Goal: Transaction & Acquisition: Purchase product/service

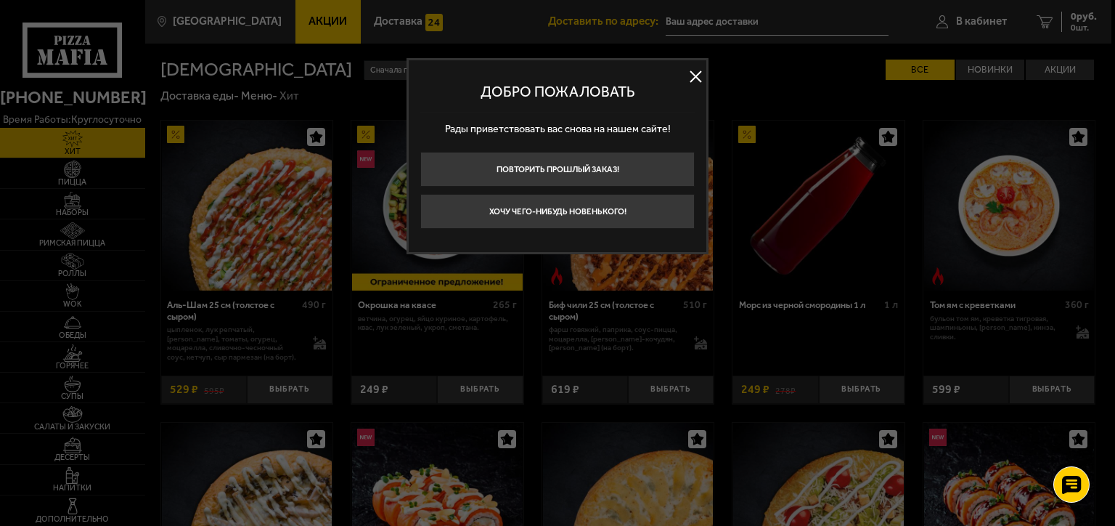
click at [701, 68] on button at bounding box center [695, 77] width 22 height 22
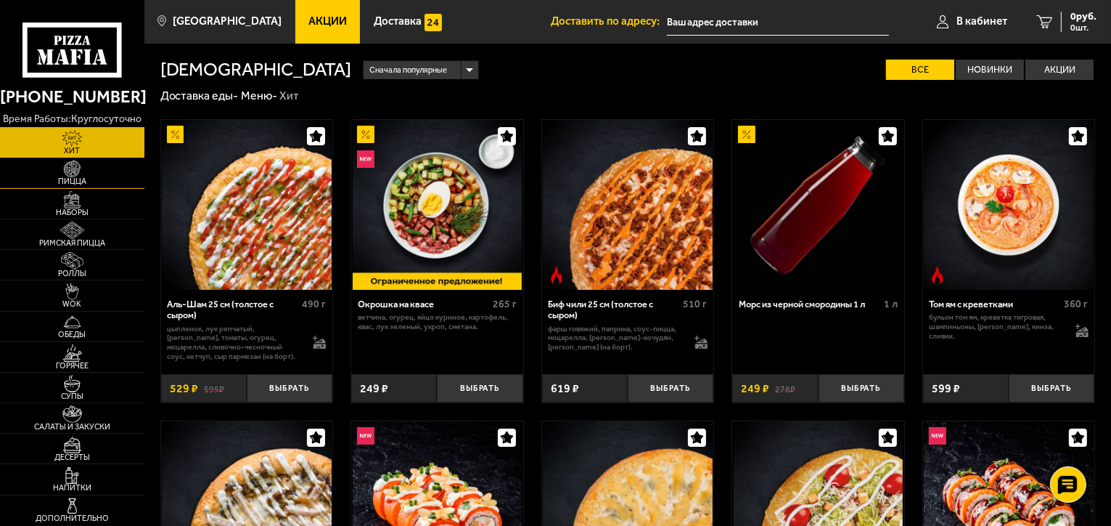
click at [92, 173] on img at bounding box center [72, 168] width 44 height 17
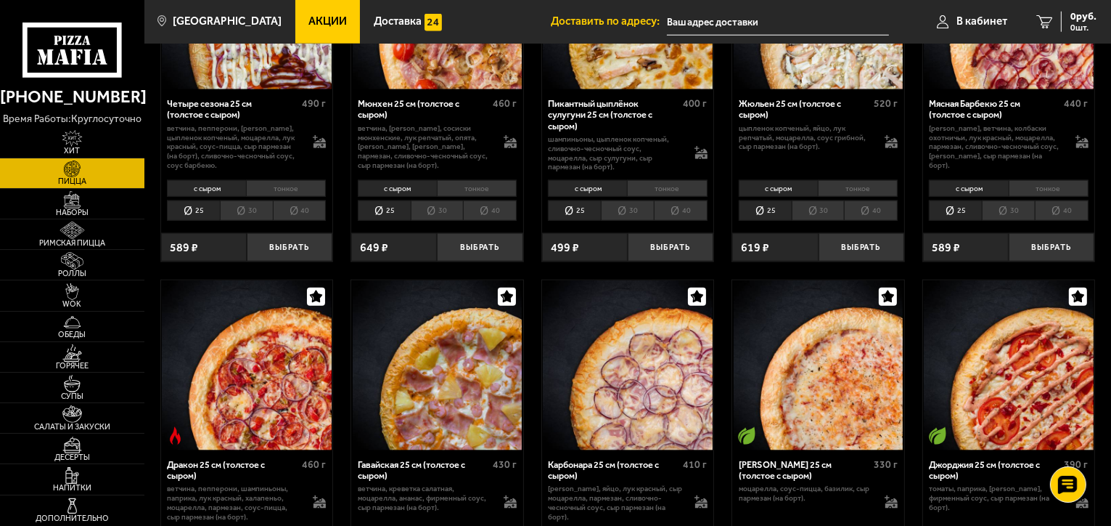
scroll to position [1669, 0]
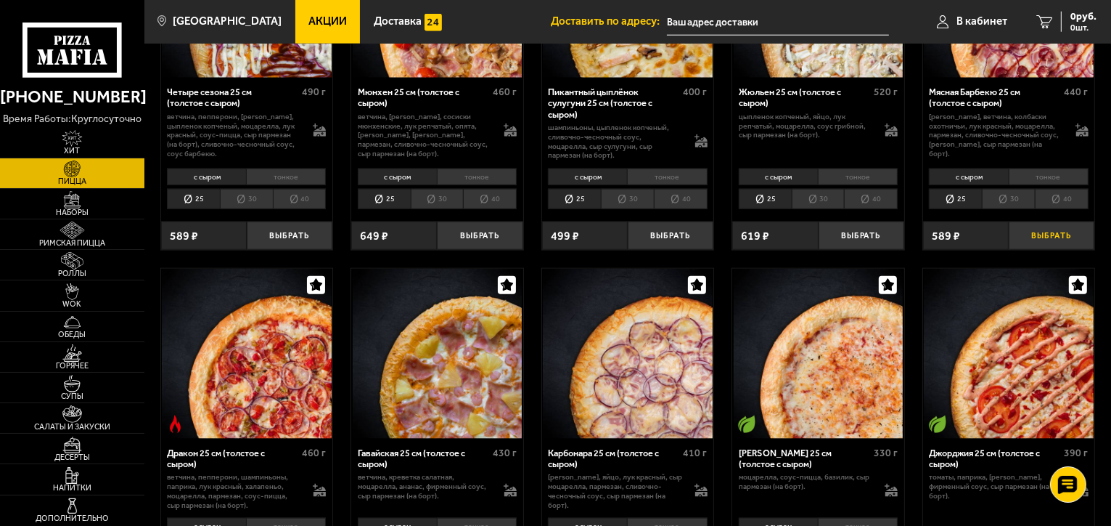
click at [1044, 237] on button "Выбрать" at bounding box center [1052, 235] width 86 height 28
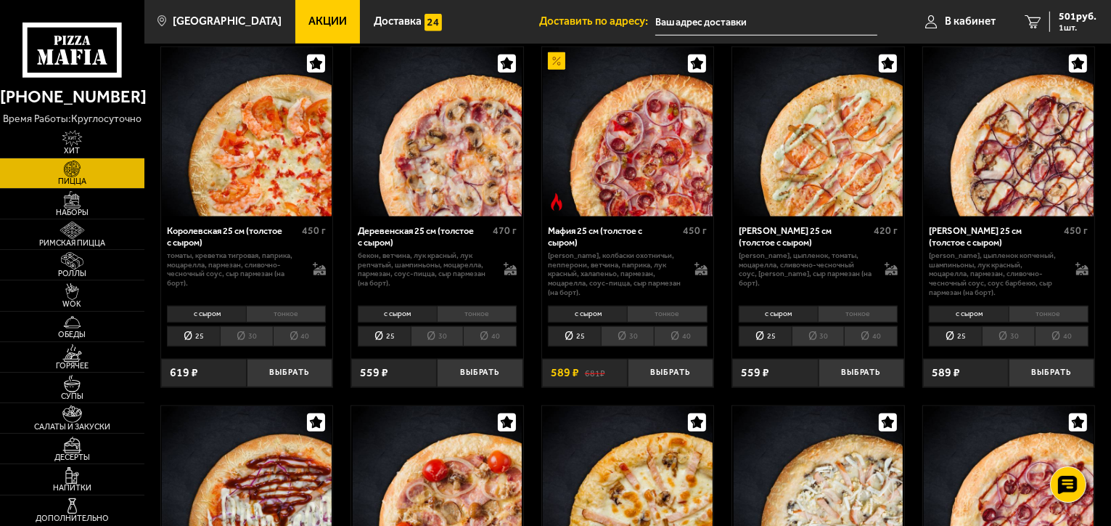
scroll to position [1089, 0]
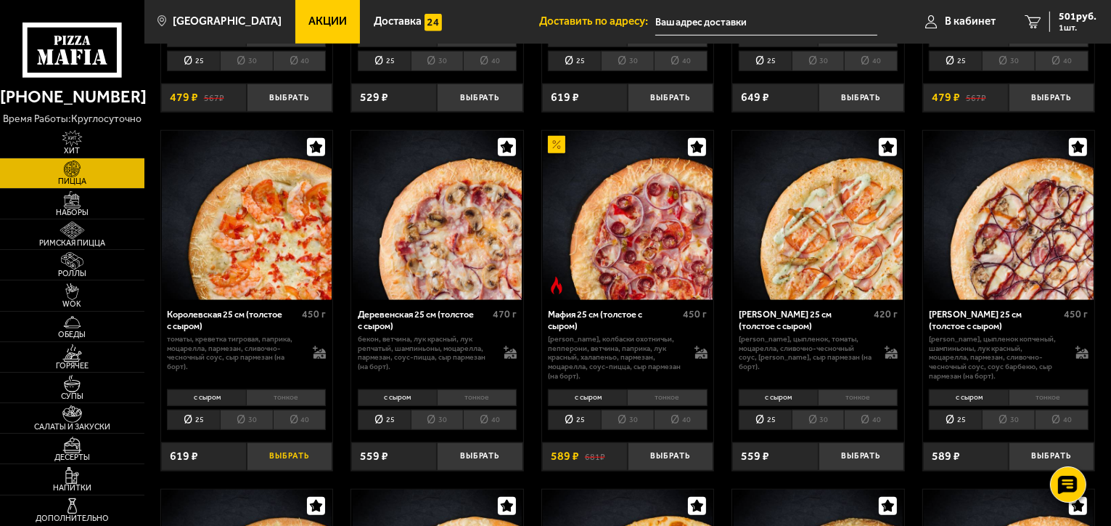
click at [306, 449] on button "Выбрать" at bounding box center [290, 456] width 86 height 28
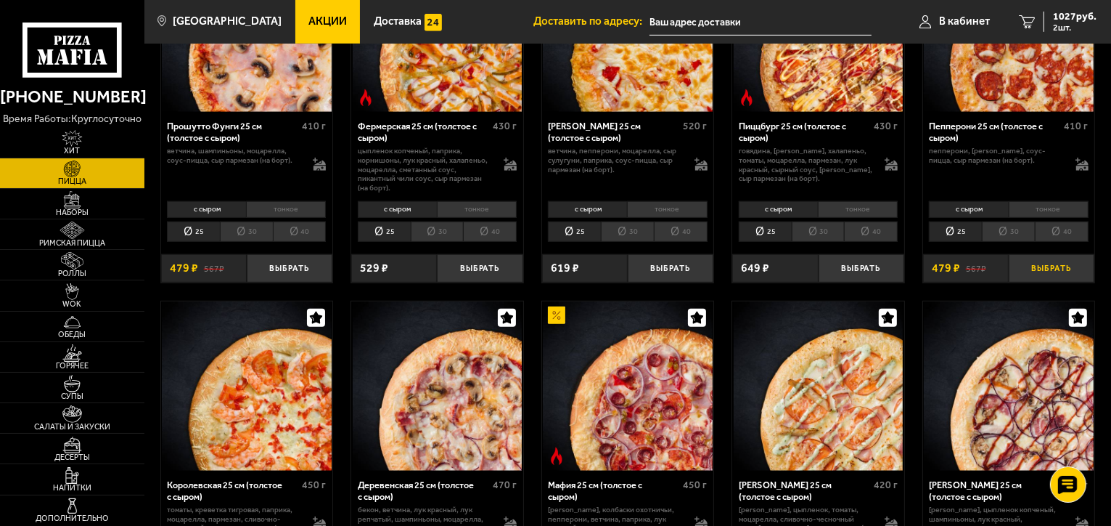
scroll to position [944, 0]
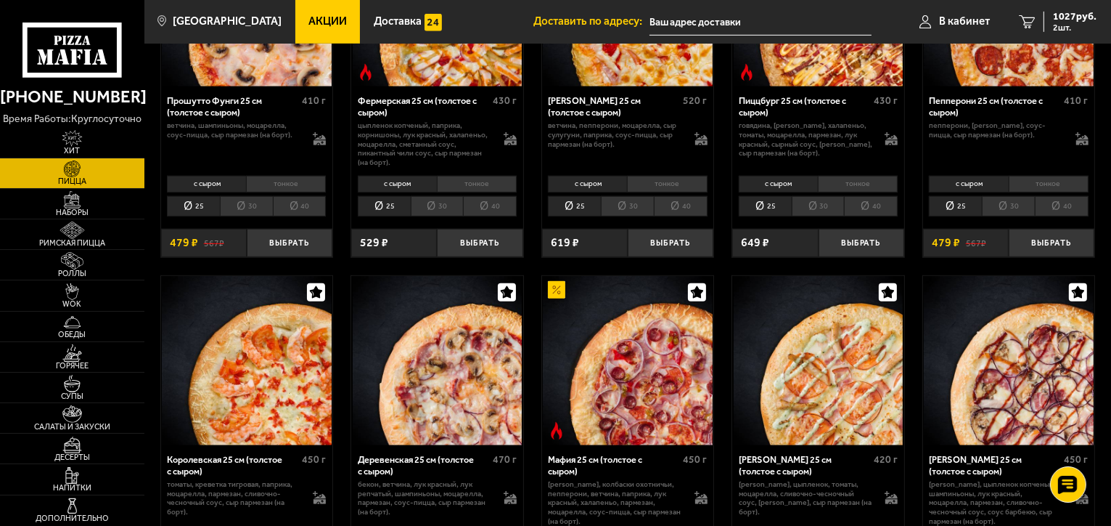
click at [1030, 183] on li "тонкое" at bounding box center [1049, 184] width 80 height 17
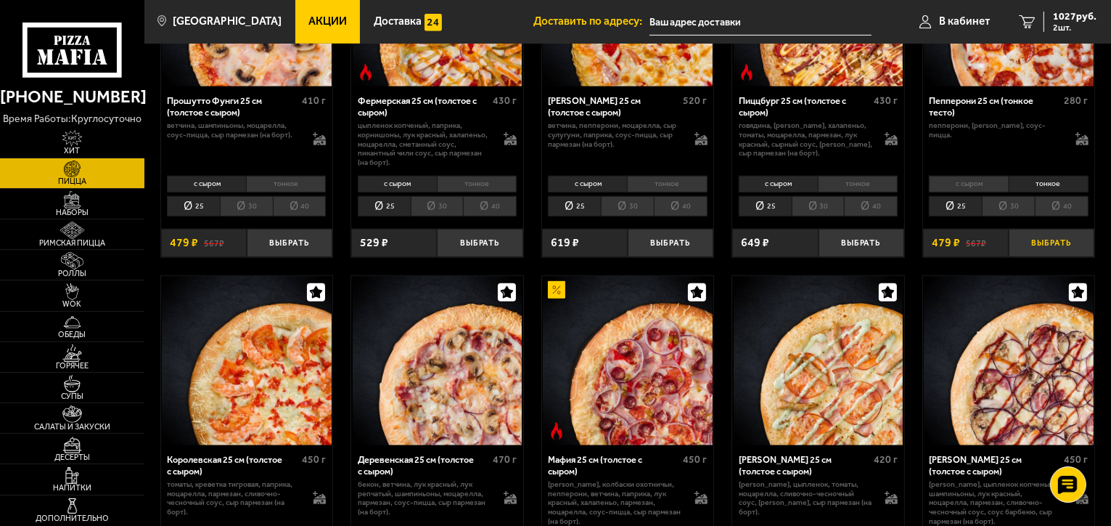
click at [1045, 235] on button "Выбрать" at bounding box center [1052, 243] width 86 height 28
click at [1066, 35] on link "3 1506 руб. 3 шт." at bounding box center [1058, 22] width 107 height 44
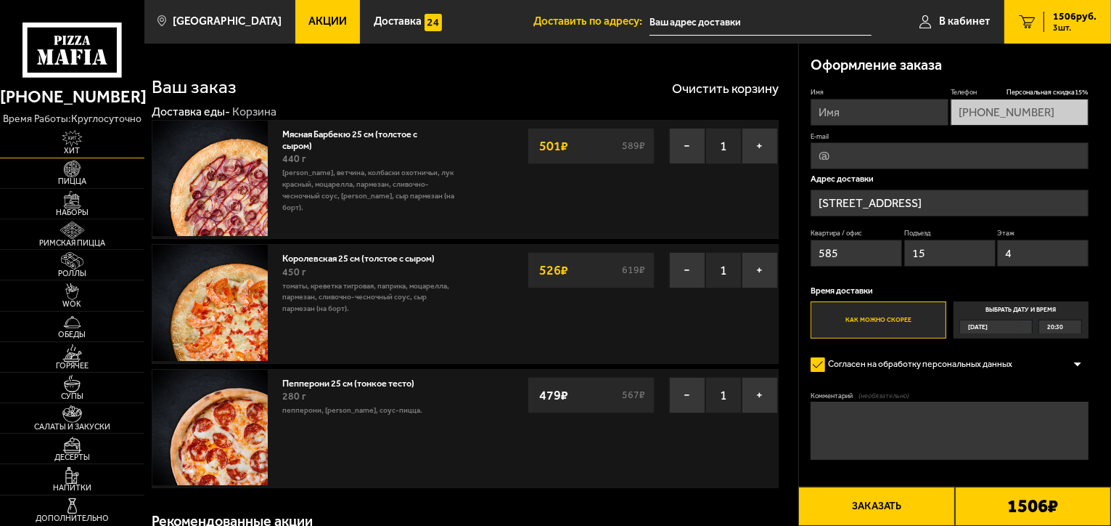
click at [79, 139] on img at bounding box center [72, 138] width 44 height 17
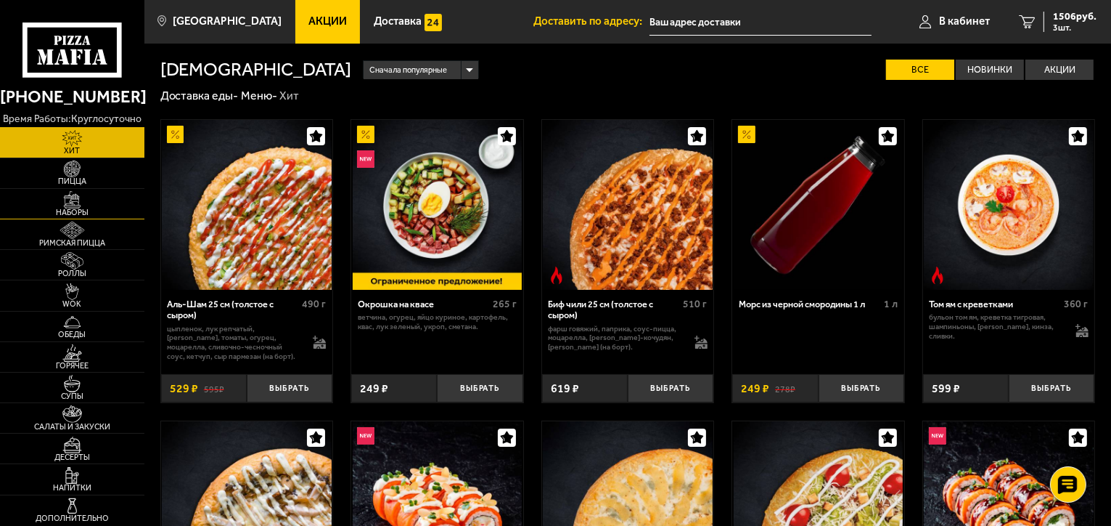
click at [88, 211] on span "Наборы" at bounding box center [72, 212] width 144 height 8
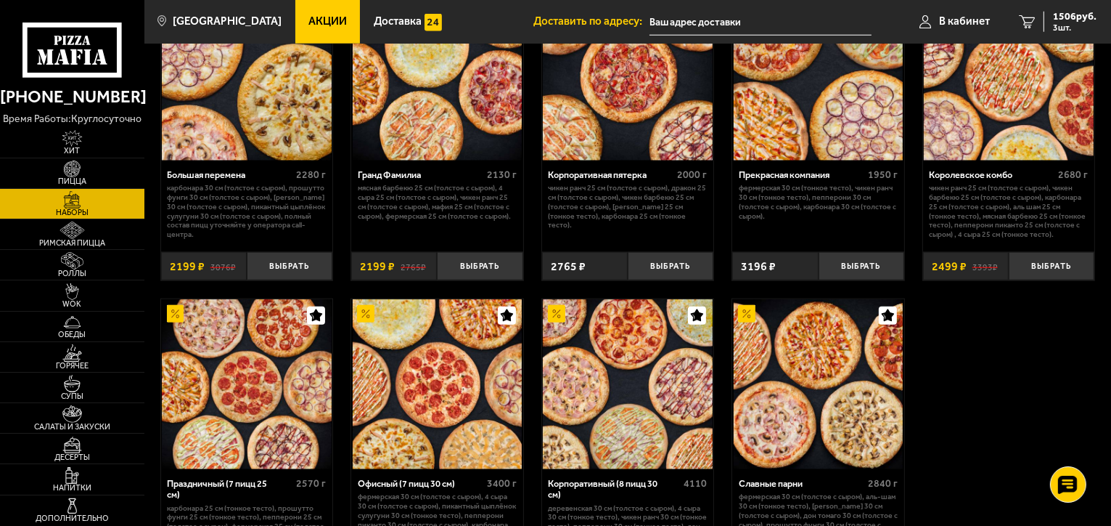
scroll to position [1815, 0]
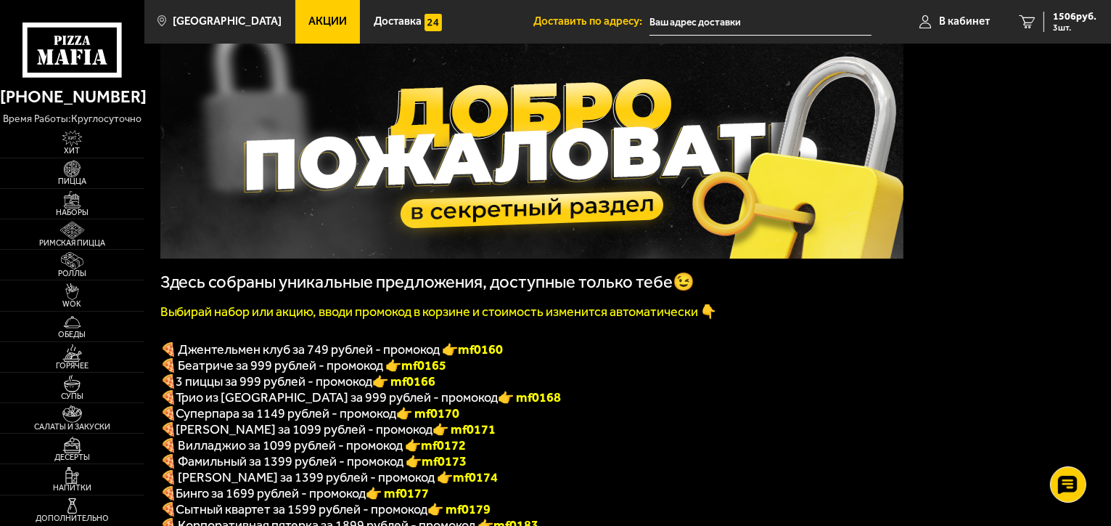
scroll to position [145, 0]
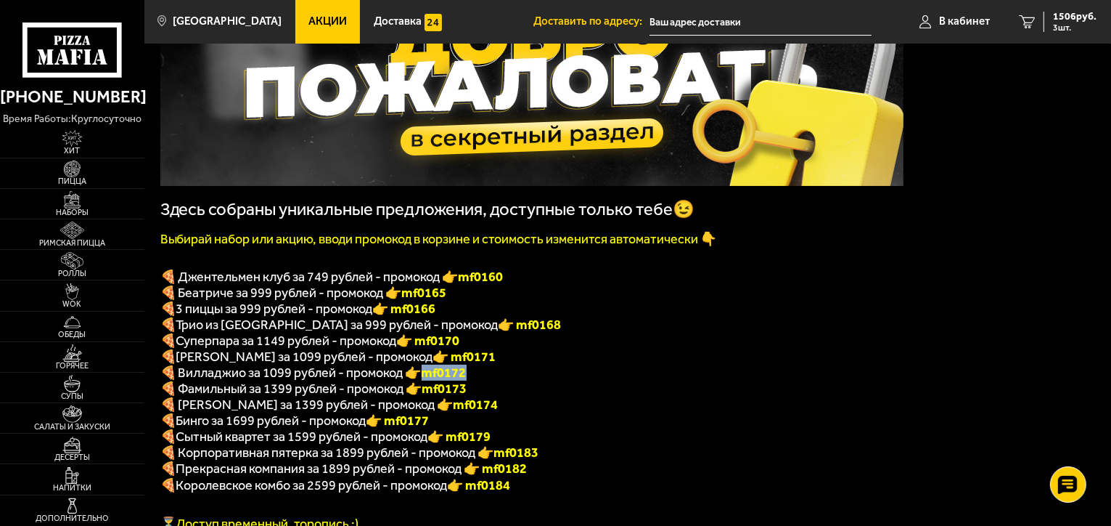
drag, startPoint x: 423, startPoint y: 380, endPoint x: 478, endPoint y: 385, distance: 54.6
click at [508, 380] on p "🍕 Вилладжио за 1099 рублей - промокод 👉 mf0172" at bounding box center [531, 372] width 743 height 16
copy span "🍕 Вилладжио за 1099 рублей - промокод 👉 mf0172"
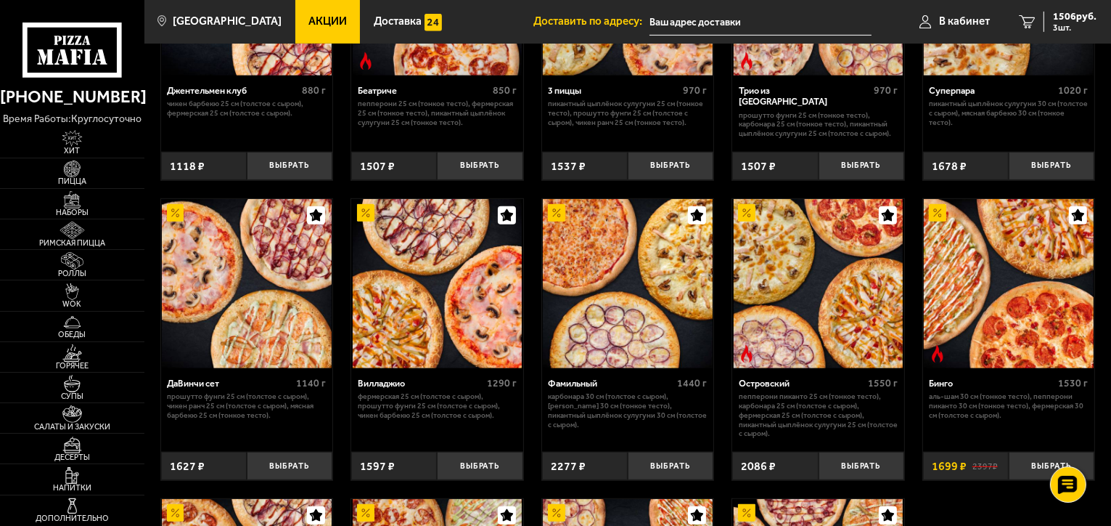
scroll to position [871, 0]
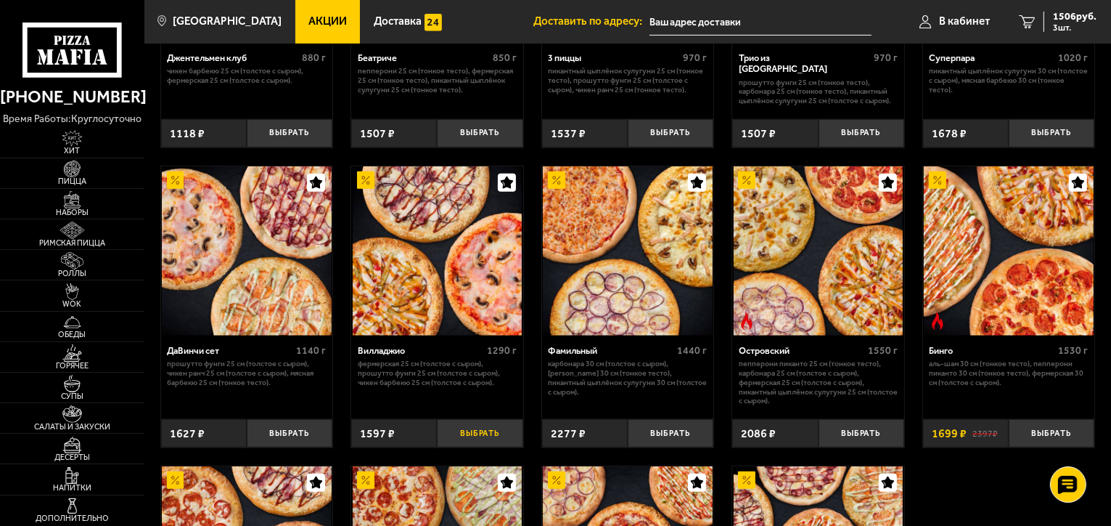
click at [474, 447] on button "Выбрать" at bounding box center [480, 433] width 86 height 28
click at [1054, 15] on span "3103 руб." at bounding box center [1075, 17] width 44 height 10
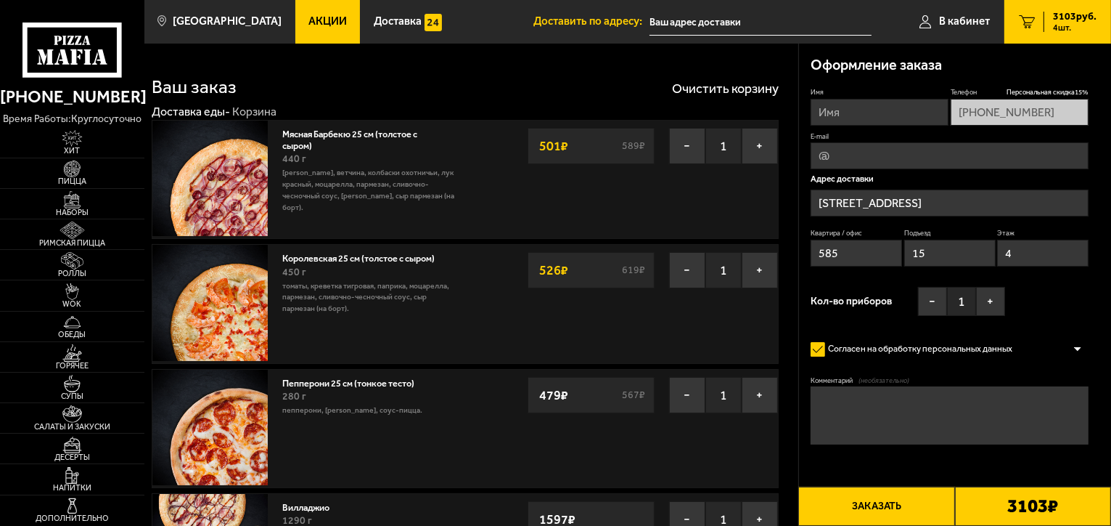
type input "[STREET_ADDRESS]"
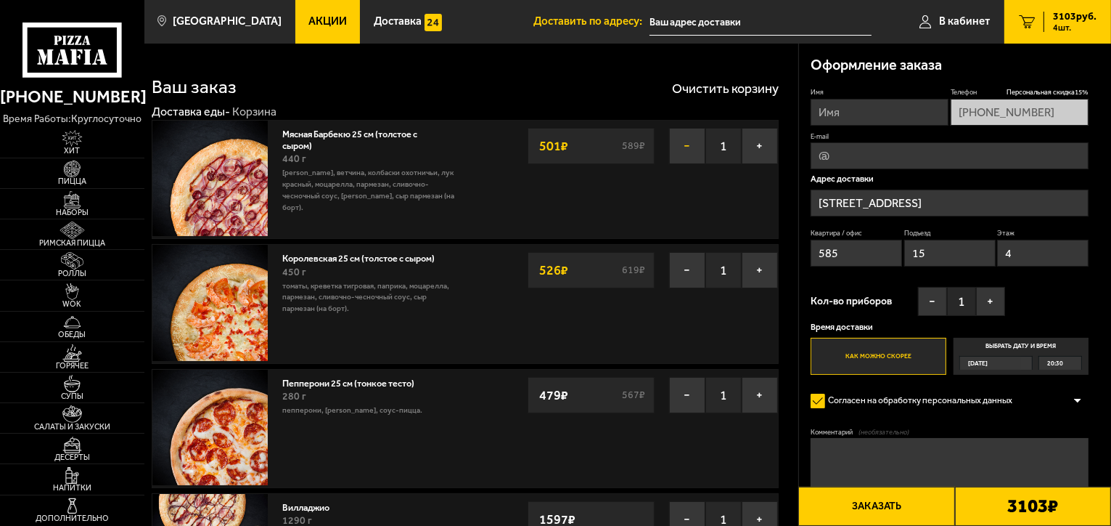
click at [687, 145] on button "−" at bounding box center [687, 146] width 36 height 36
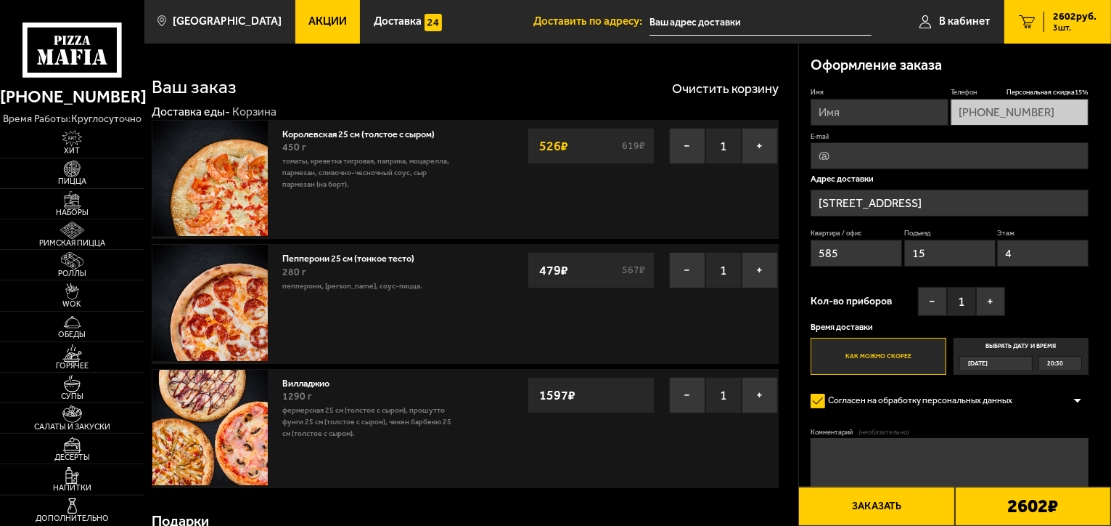
click at [687, 145] on button "−" at bounding box center [687, 146] width 36 height 36
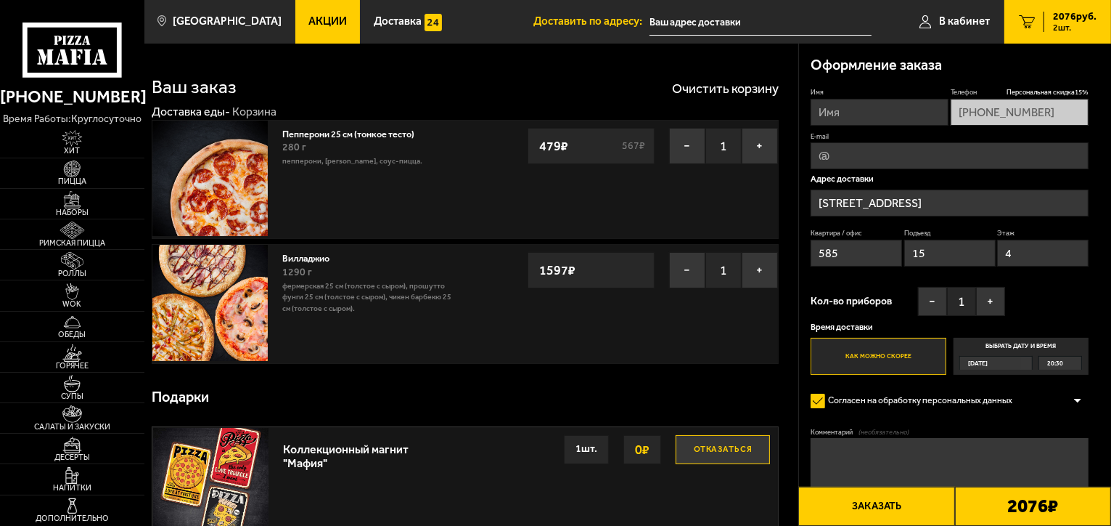
click at [687, 145] on button "−" at bounding box center [687, 146] width 36 height 36
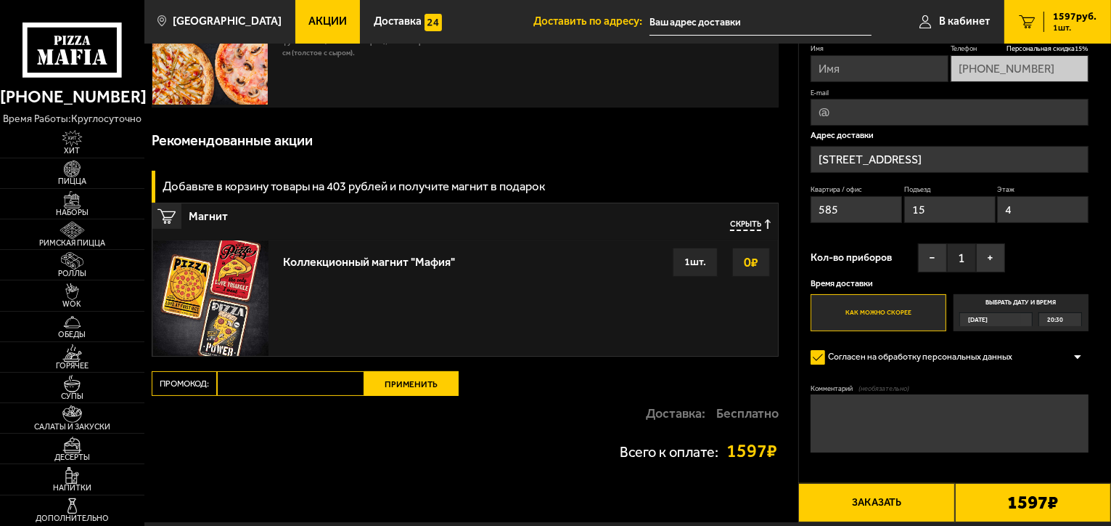
scroll to position [221, 0]
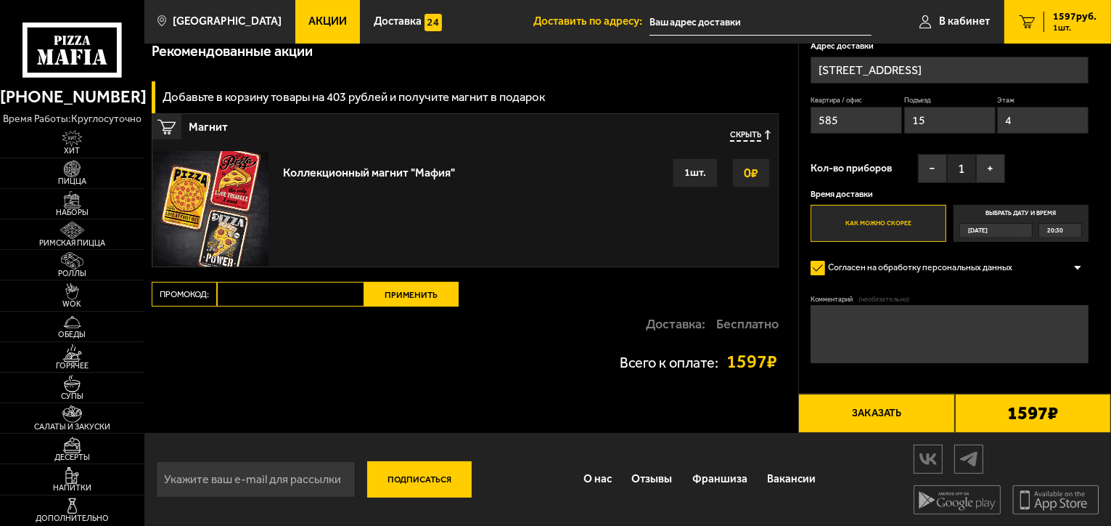
click at [315, 294] on input "Промокод:" at bounding box center [290, 294] width 147 height 25
paste input "mf0172"
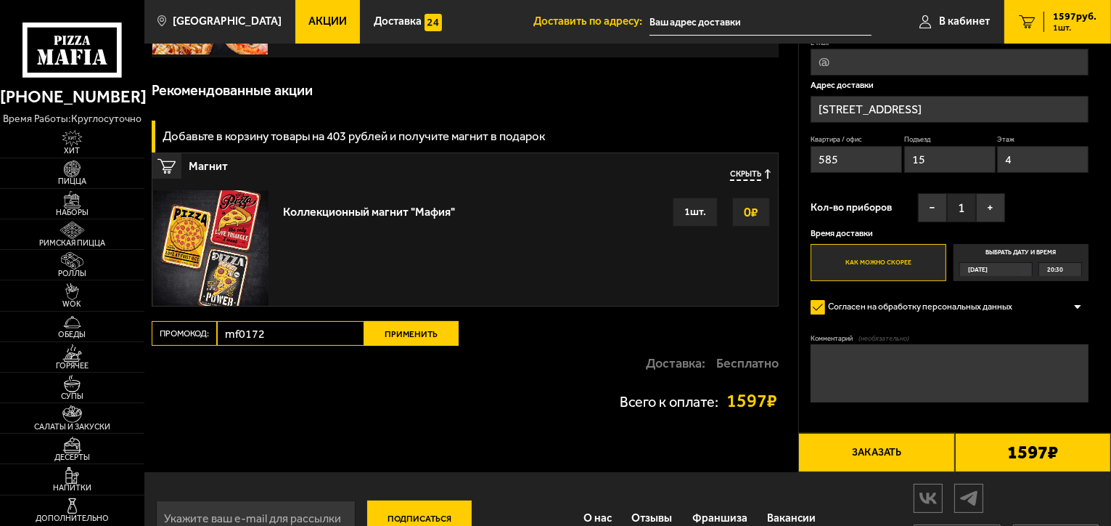
scroll to position [148, 0]
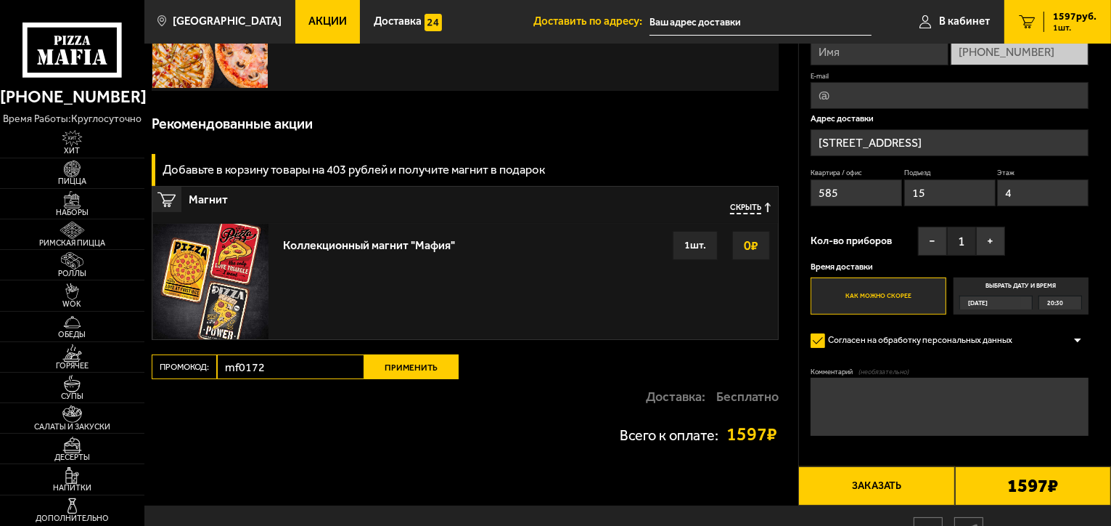
type input "mf0172"
click at [406, 376] on button "Применить" at bounding box center [411, 366] width 94 height 25
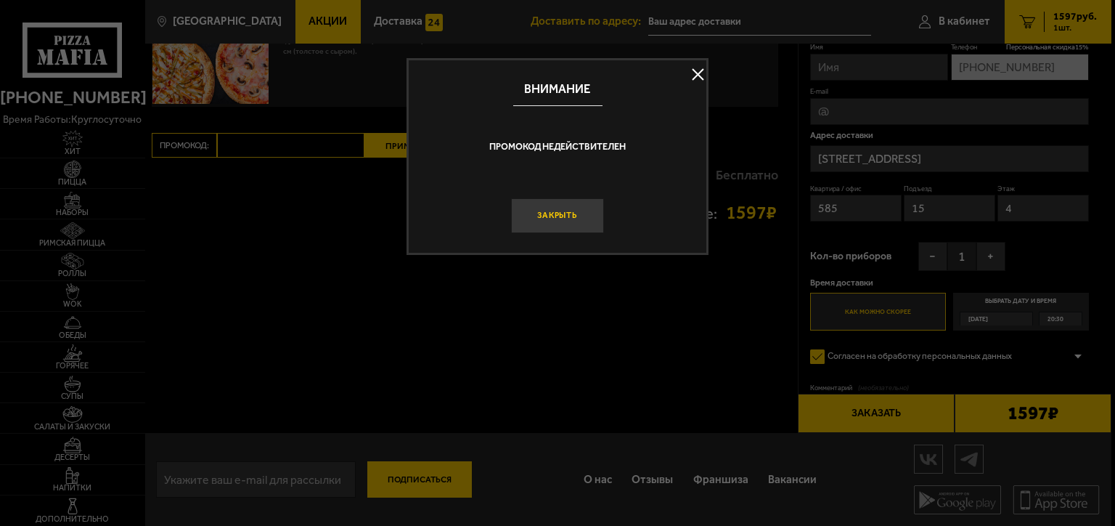
click at [557, 211] on button "Закрыть" at bounding box center [557, 215] width 93 height 35
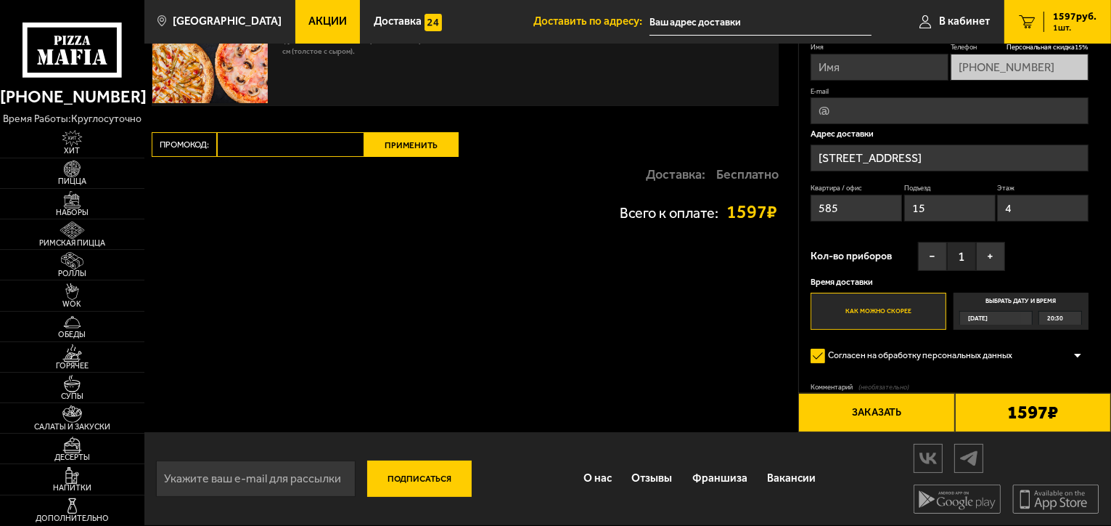
scroll to position [0, 0]
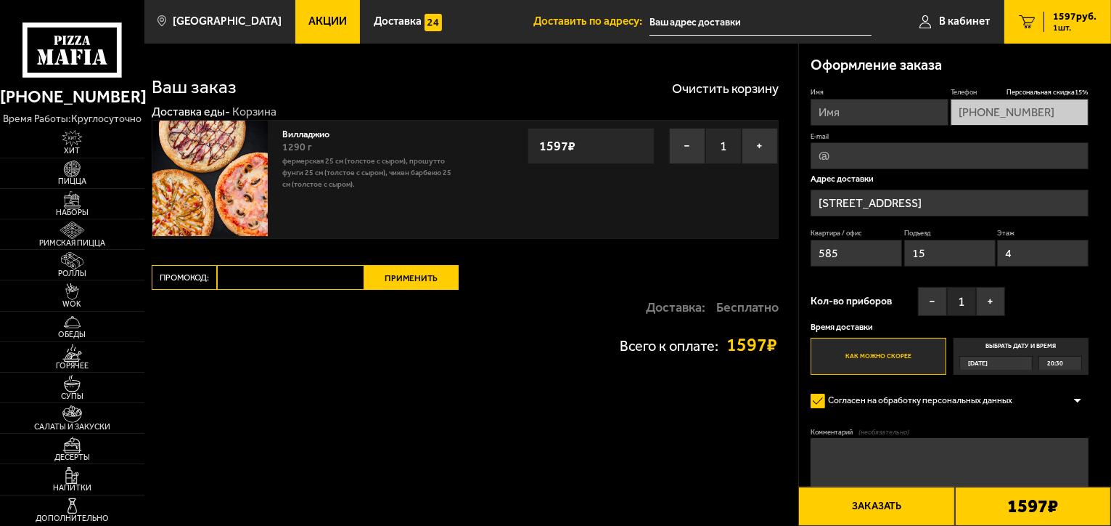
click at [301, 284] on input "Промокод:" at bounding box center [290, 277] width 147 height 25
paste input "mf0172"
type input "mf0172"
click at [432, 265] on button "Применить" at bounding box center [411, 277] width 94 height 25
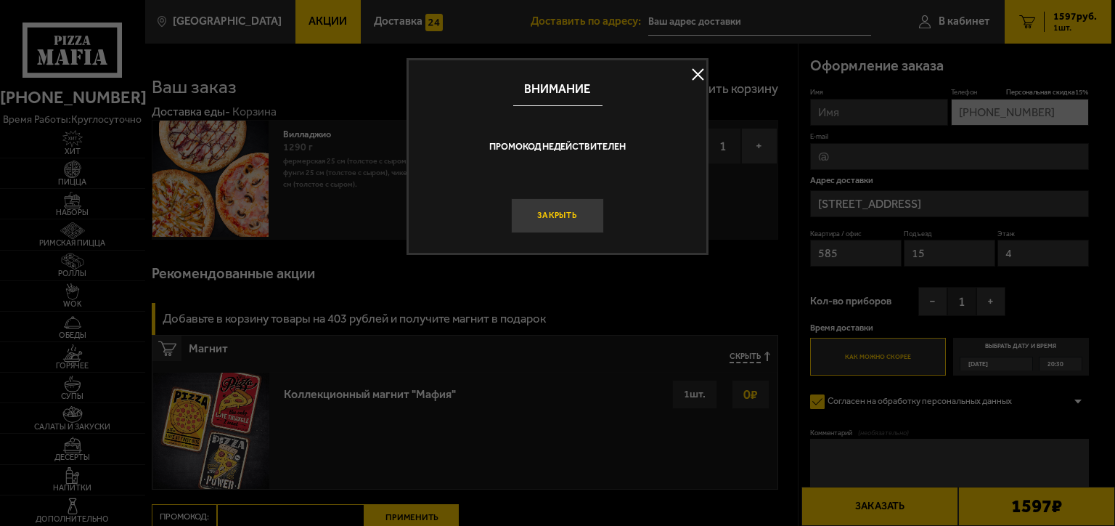
click at [563, 217] on button "Закрыть" at bounding box center [557, 215] width 93 height 35
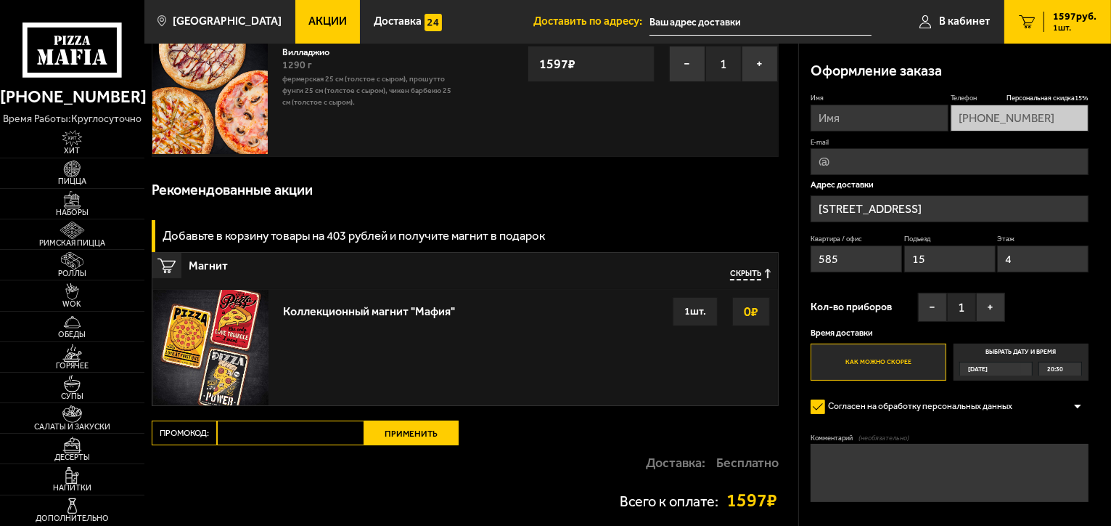
scroll to position [145, 0]
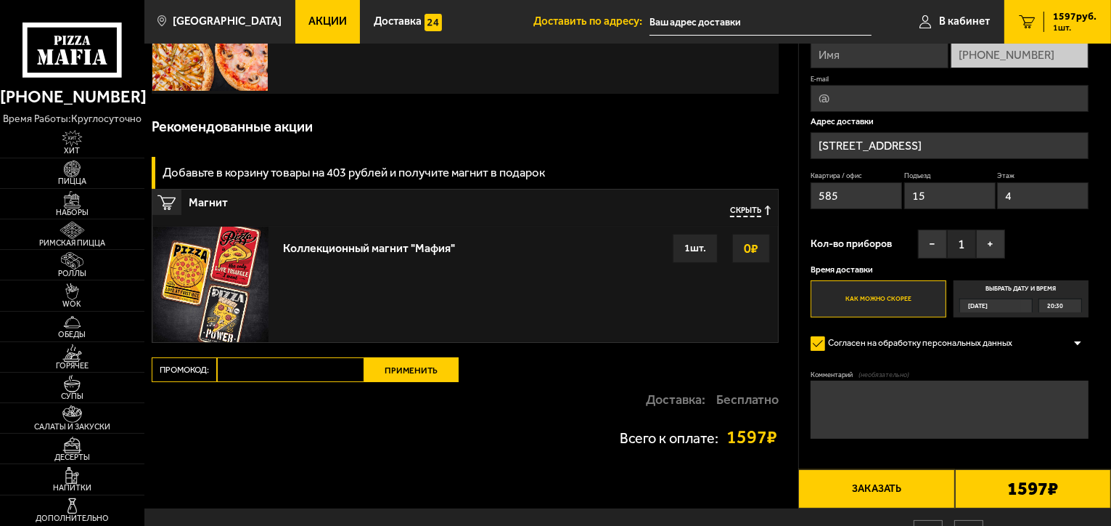
click at [311, 373] on input "Промокод:" at bounding box center [290, 369] width 147 height 25
paste input "mf0172"
type input "mf0182"
click at [406, 354] on div "Ваш заказ Очистить корзину Доставка еды - Корзина Вилладжио 1290 г Фермерская 2…" at bounding box center [471, 203] width 654 height 610
click at [404, 364] on button "Применить" at bounding box center [411, 369] width 94 height 25
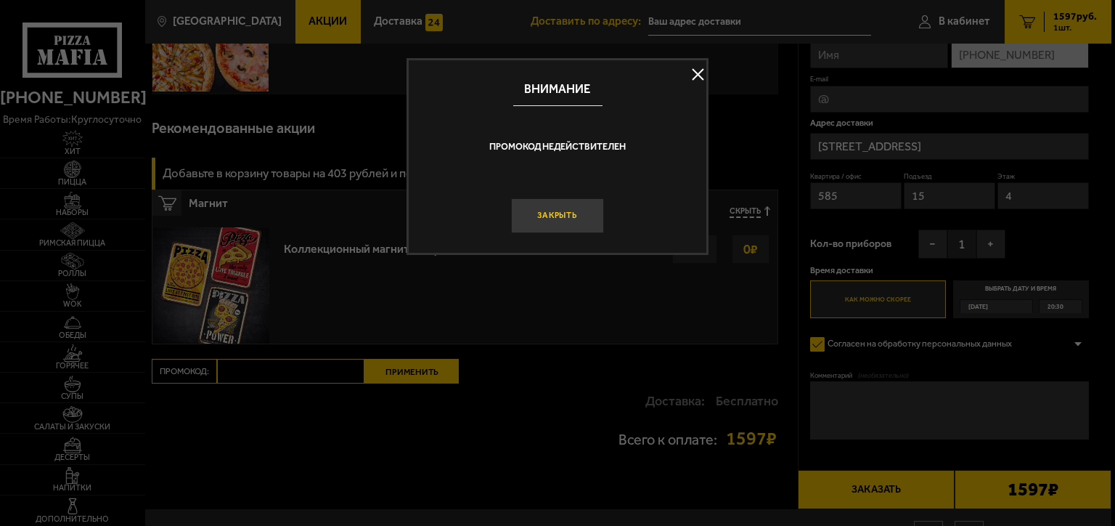
click at [562, 227] on button "Закрыть" at bounding box center [557, 215] width 93 height 35
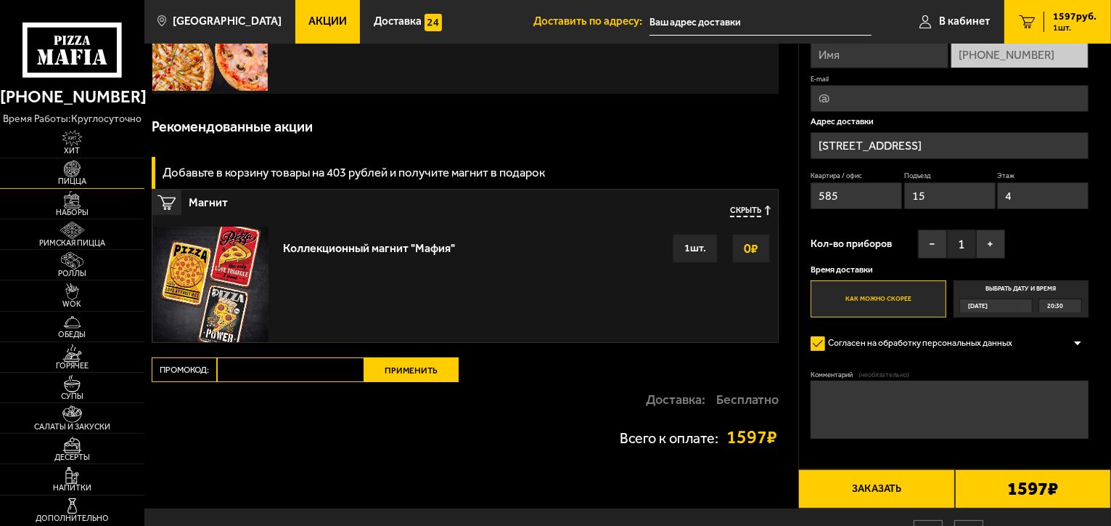
click at [75, 163] on img at bounding box center [72, 168] width 44 height 17
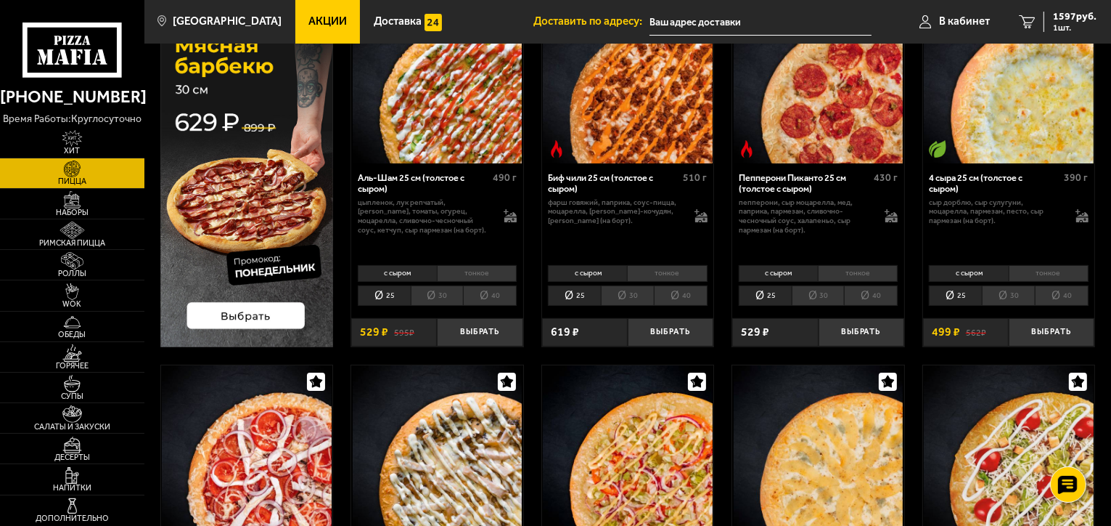
scroll to position [218, 0]
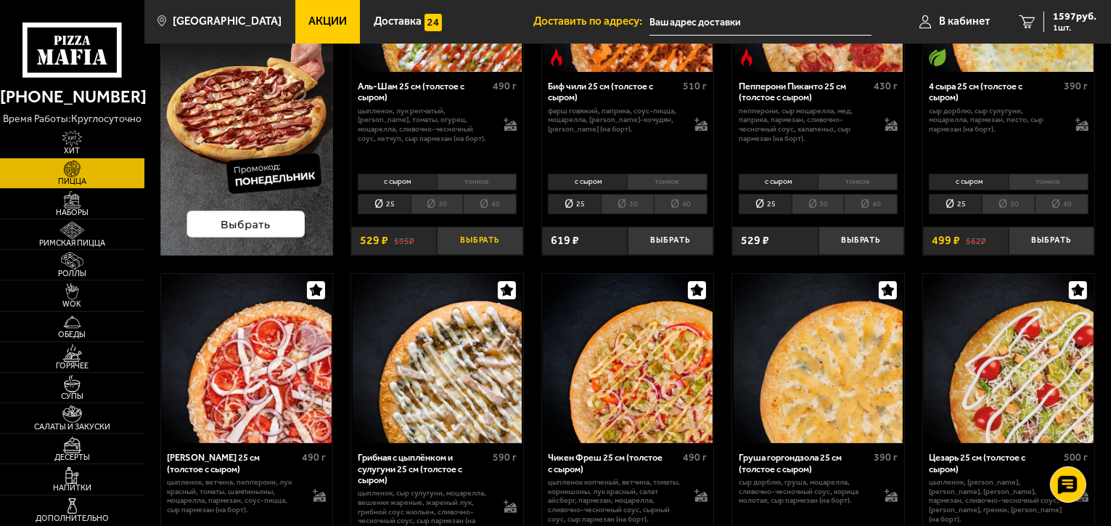
click at [491, 237] on button "Выбрать" at bounding box center [480, 240] width 86 height 28
click at [508, 240] on button "+" at bounding box center [508, 240] width 28 height 28
click at [1084, 4] on link "4 3184 руб. 4 шт." at bounding box center [1058, 22] width 107 height 44
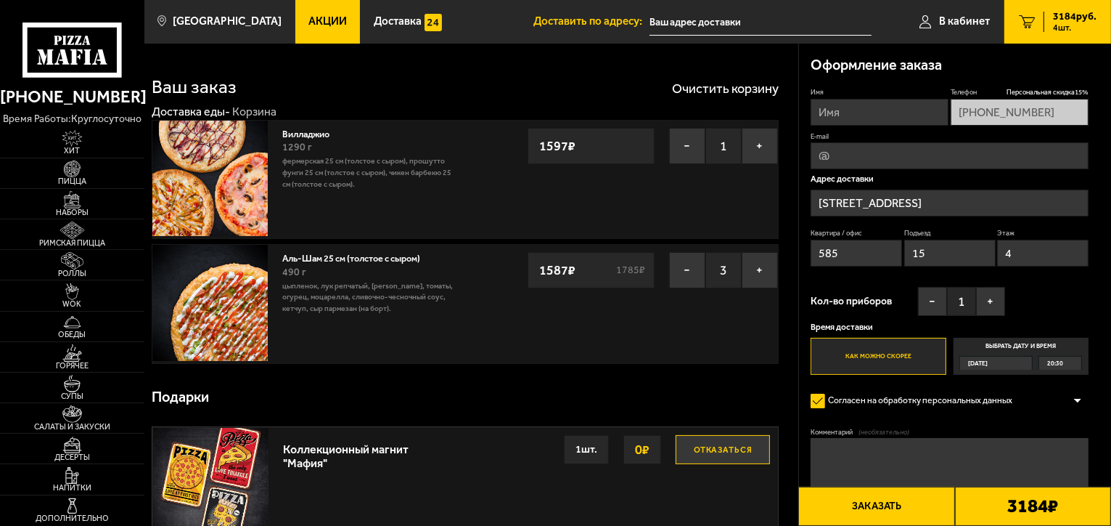
type input "[STREET_ADDRESS]"
click at [688, 150] on button "−" at bounding box center [687, 146] width 36 height 36
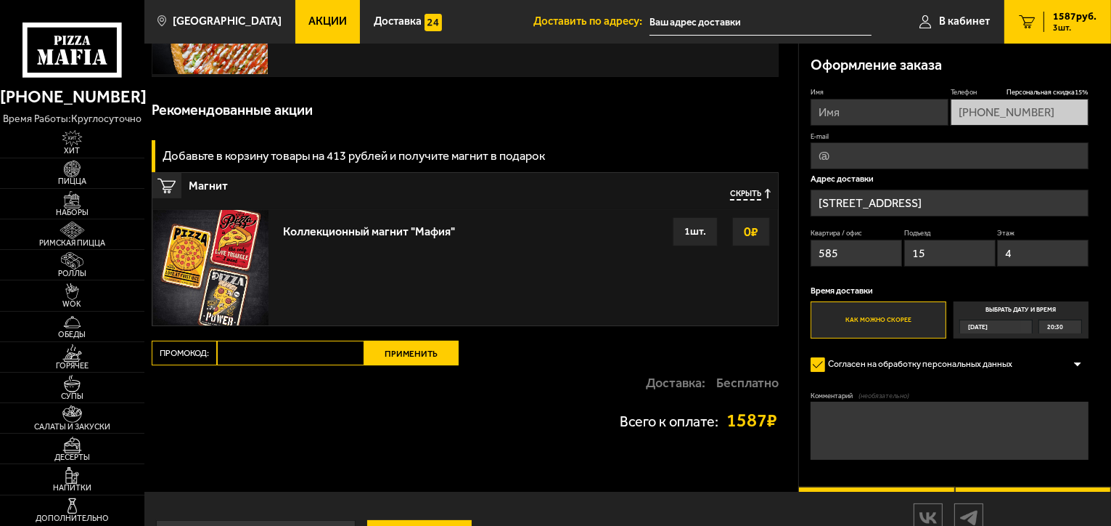
scroll to position [218, 0]
